Goal: Task Accomplishment & Management: Use online tool/utility

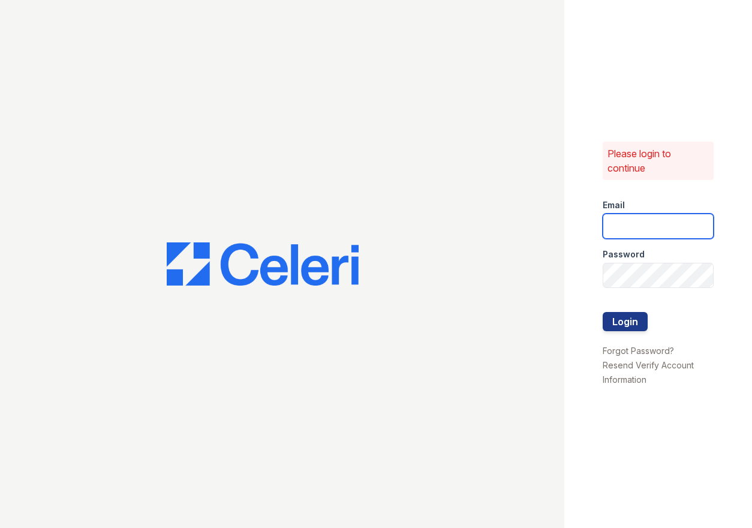
click at [646, 232] on input "email" at bounding box center [659, 226] width 112 height 25
type input "ssalazar@trinity-pm.com"
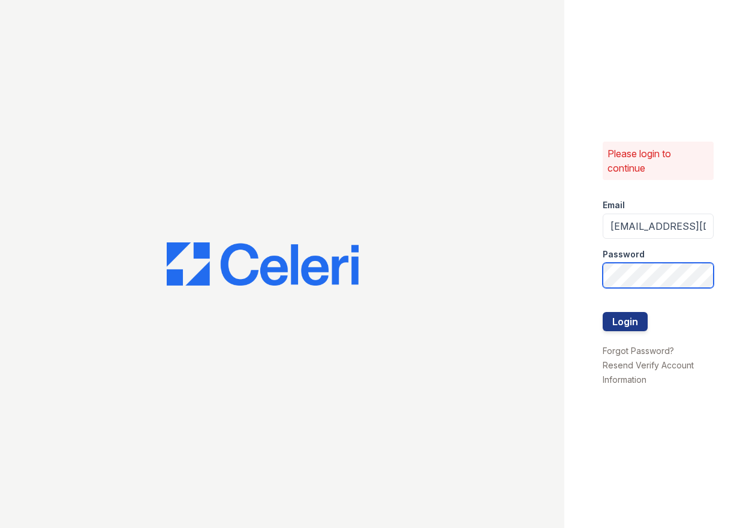
click at [603, 312] on button "Login" at bounding box center [625, 321] width 45 height 19
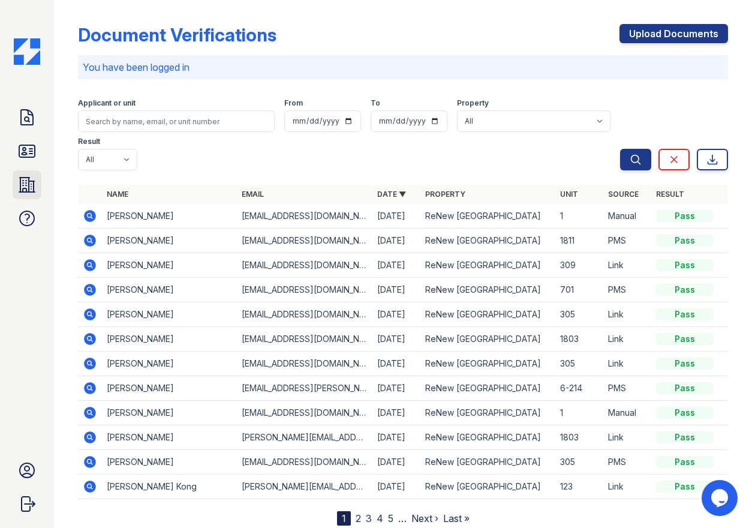
click at [20, 183] on icon at bounding box center [27, 185] width 16 height 14
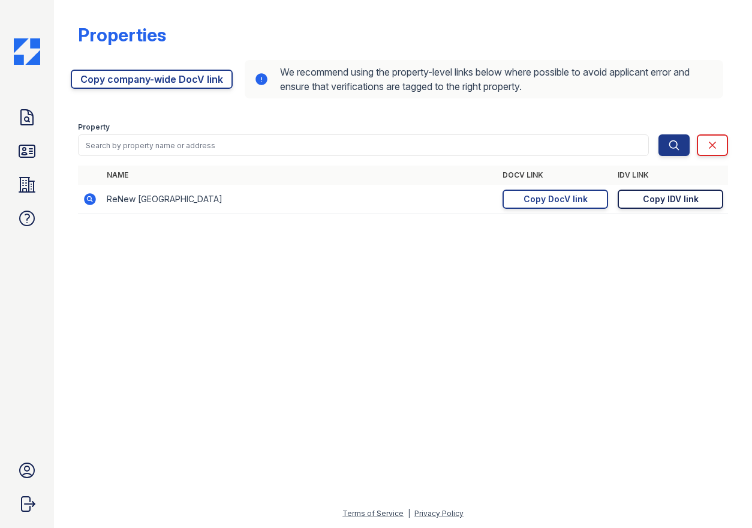
click at [655, 193] on div "Copy IDV link" at bounding box center [671, 199] width 56 height 12
click at [548, 202] on div "Copy DocV link" at bounding box center [556, 199] width 64 height 12
click at [24, 156] on icon at bounding box center [26, 151] width 19 height 19
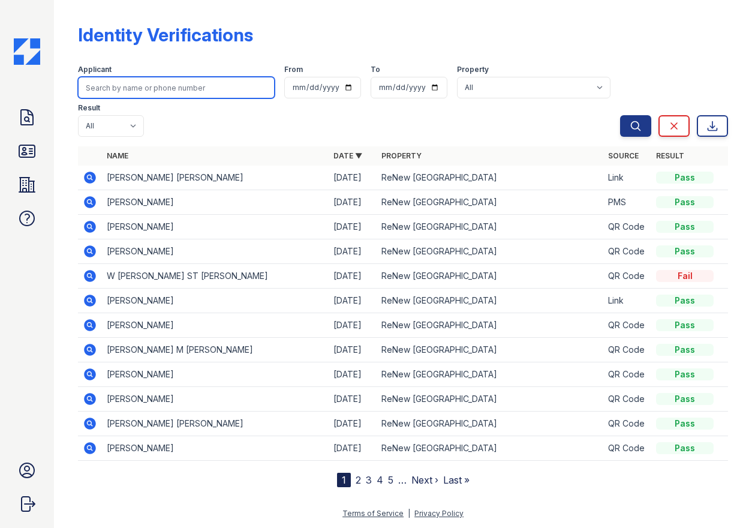
click at [175, 82] on input "search" at bounding box center [176, 88] width 197 height 22
type input "oberli"
click at [620, 115] on button "Search" at bounding box center [635, 126] width 31 height 22
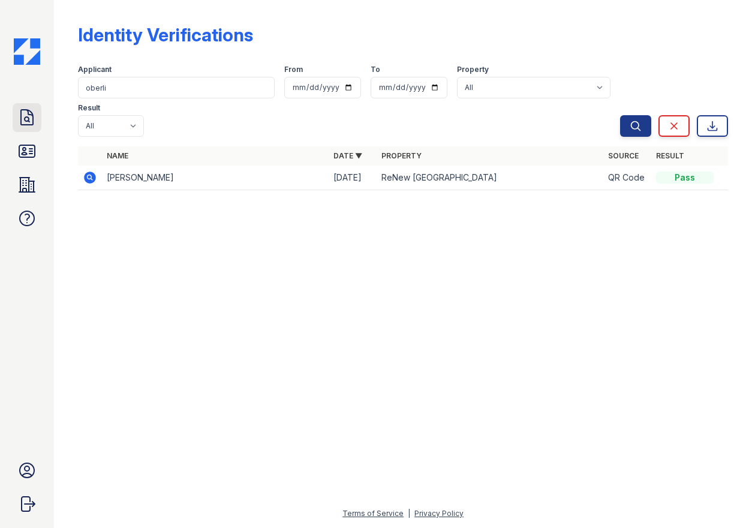
drag, startPoint x: 35, startPoint y: 118, endPoint x: 45, endPoint y: 117, distance: 10.2
click at [34, 118] on icon at bounding box center [26, 117] width 19 height 19
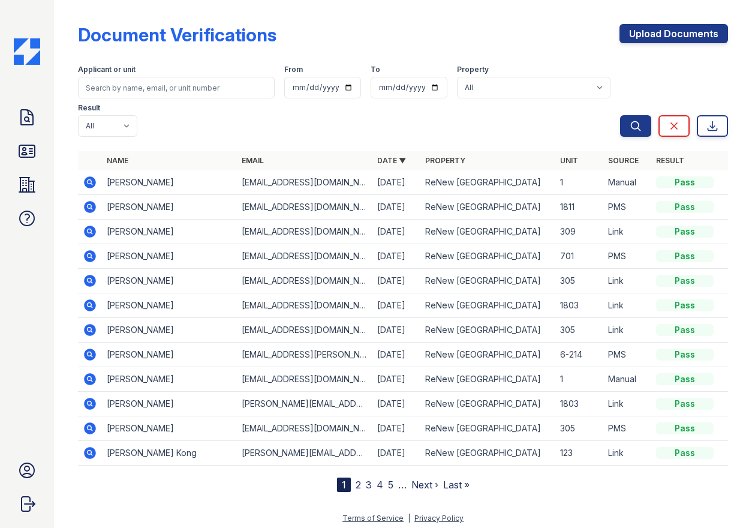
click at [124, 92] on input "search" at bounding box center [176, 88] width 197 height 22
type input "oberli"
click at [620, 115] on button "Search" at bounding box center [635, 126] width 31 height 22
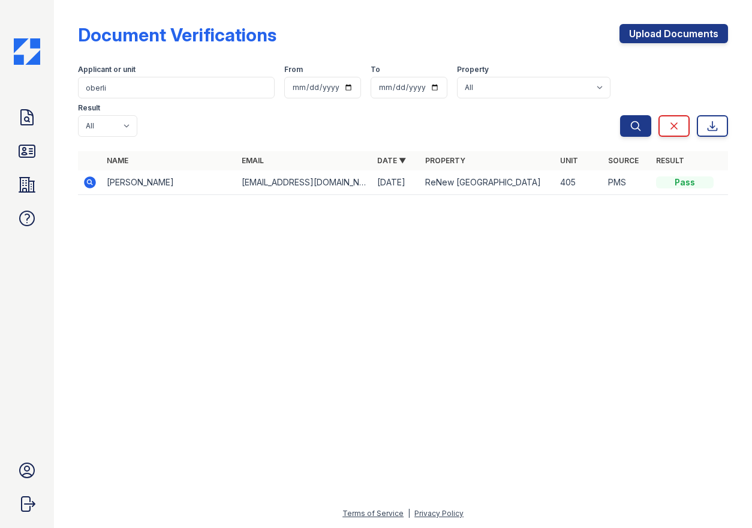
click at [94, 176] on icon at bounding box center [90, 182] width 12 height 12
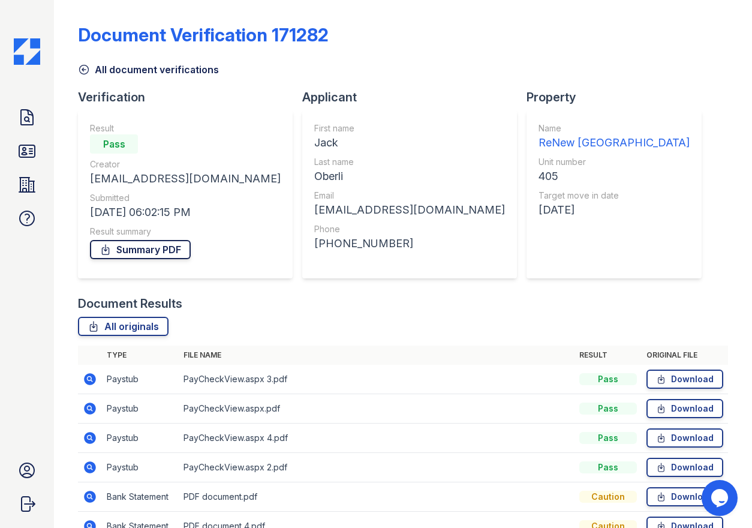
click at [137, 250] on link "Summary PDF" at bounding box center [140, 249] width 101 height 19
click at [135, 322] on link "All originals" at bounding box center [123, 326] width 91 height 19
click at [24, 179] on icon at bounding box center [26, 184] width 19 height 19
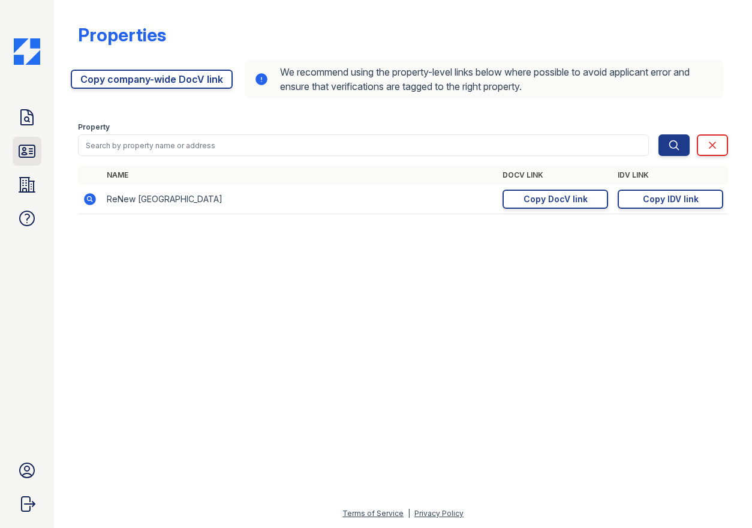
click at [27, 151] on icon at bounding box center [26, 151] width 19 height 19
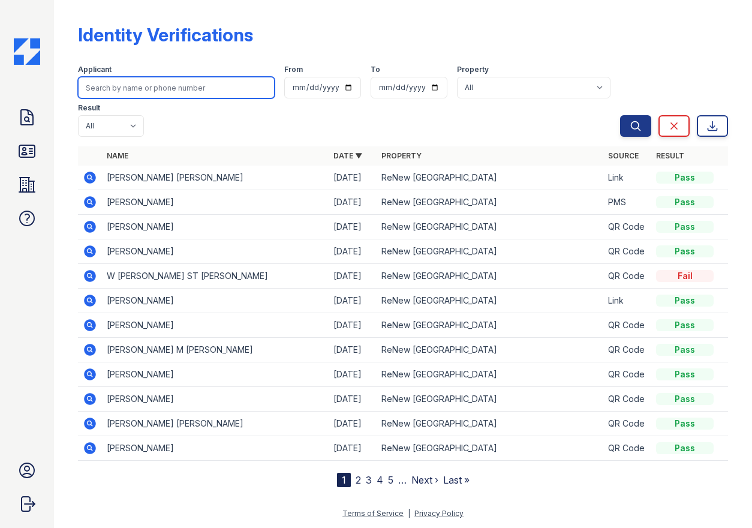
click at [150, 88] on input "search" at bounding box center [176, 88] width 197 height 22
type input "oberli"
click at [620, 115] on button "Search" at bounding box center [635, 126] width 31 height 22
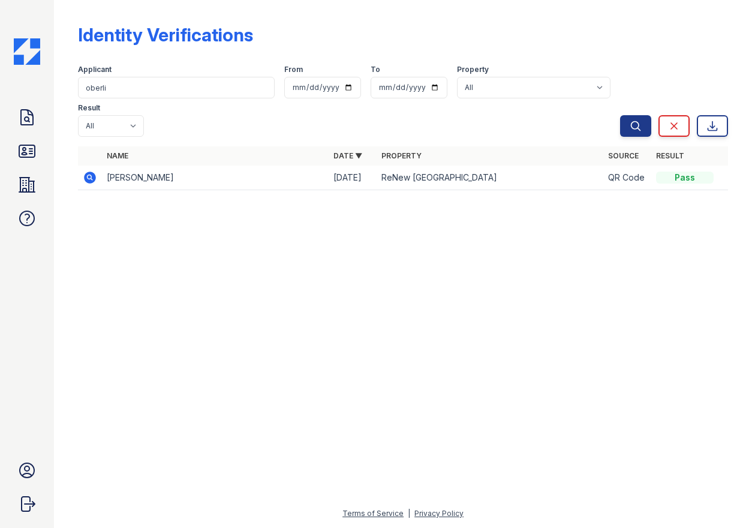
click at [92, 172] on icon at bounding box center [90, 178] width 12 height 12
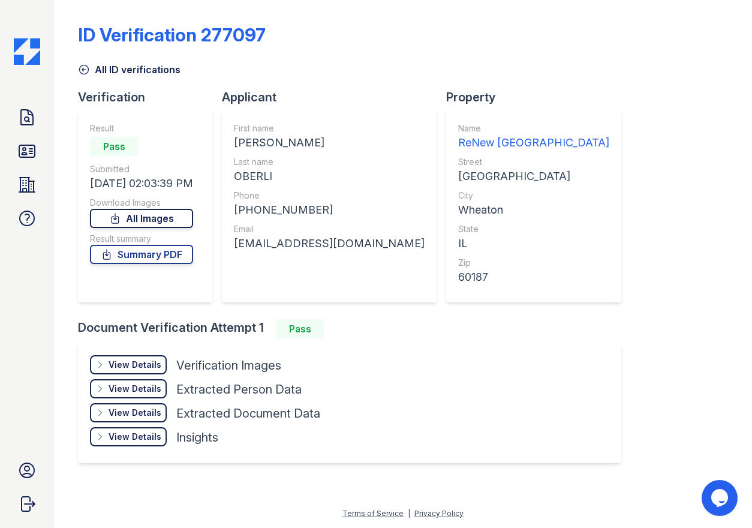
click at [121, 215] on icon at bounding box center [115, 218] width 12 height 12
click at [142, 256] on link "Summary PDF" at bounding box center [141, 254] width 103 height 19
